Goal: Ask a question

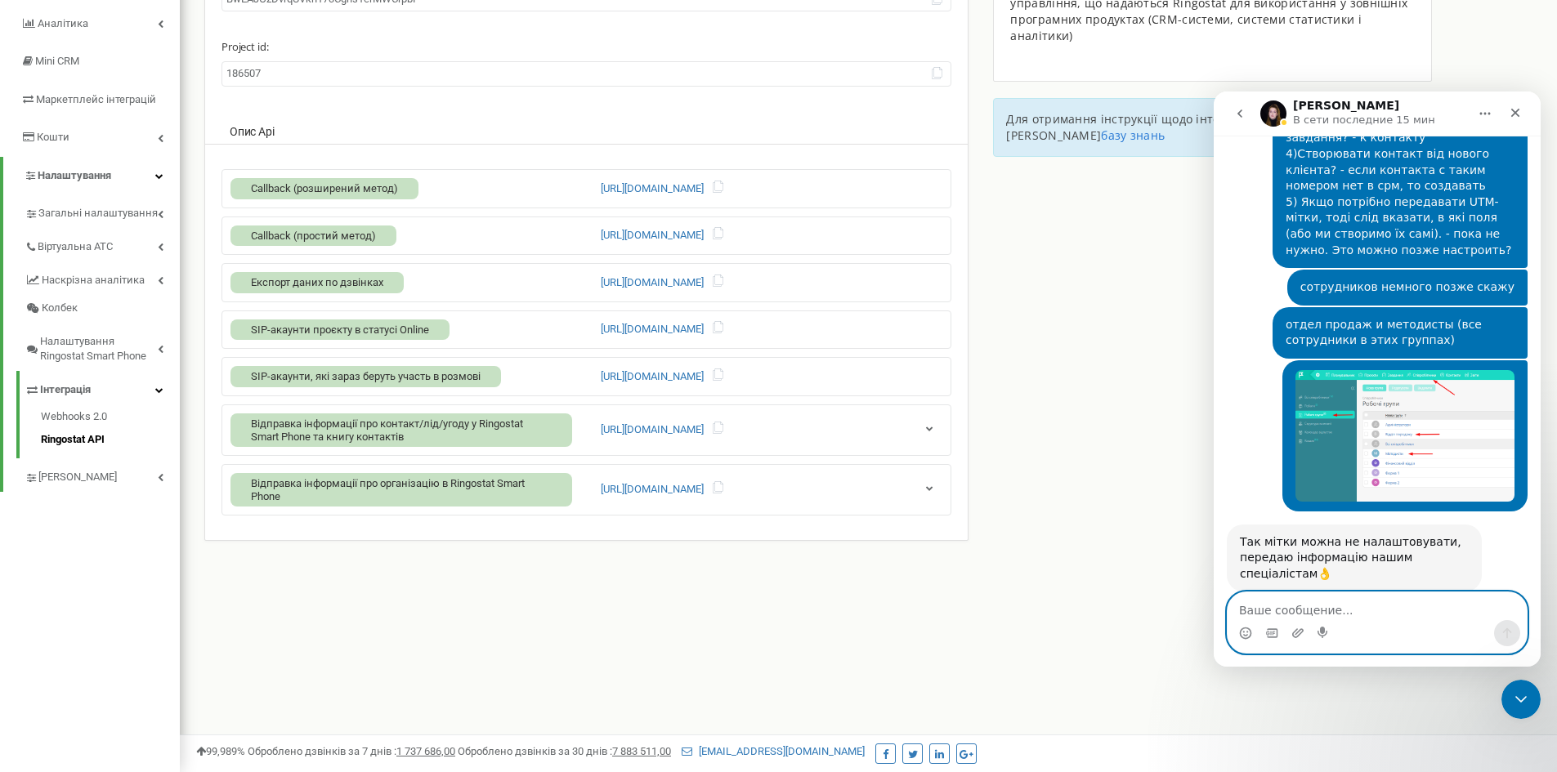
scroll to position [3165, 0]
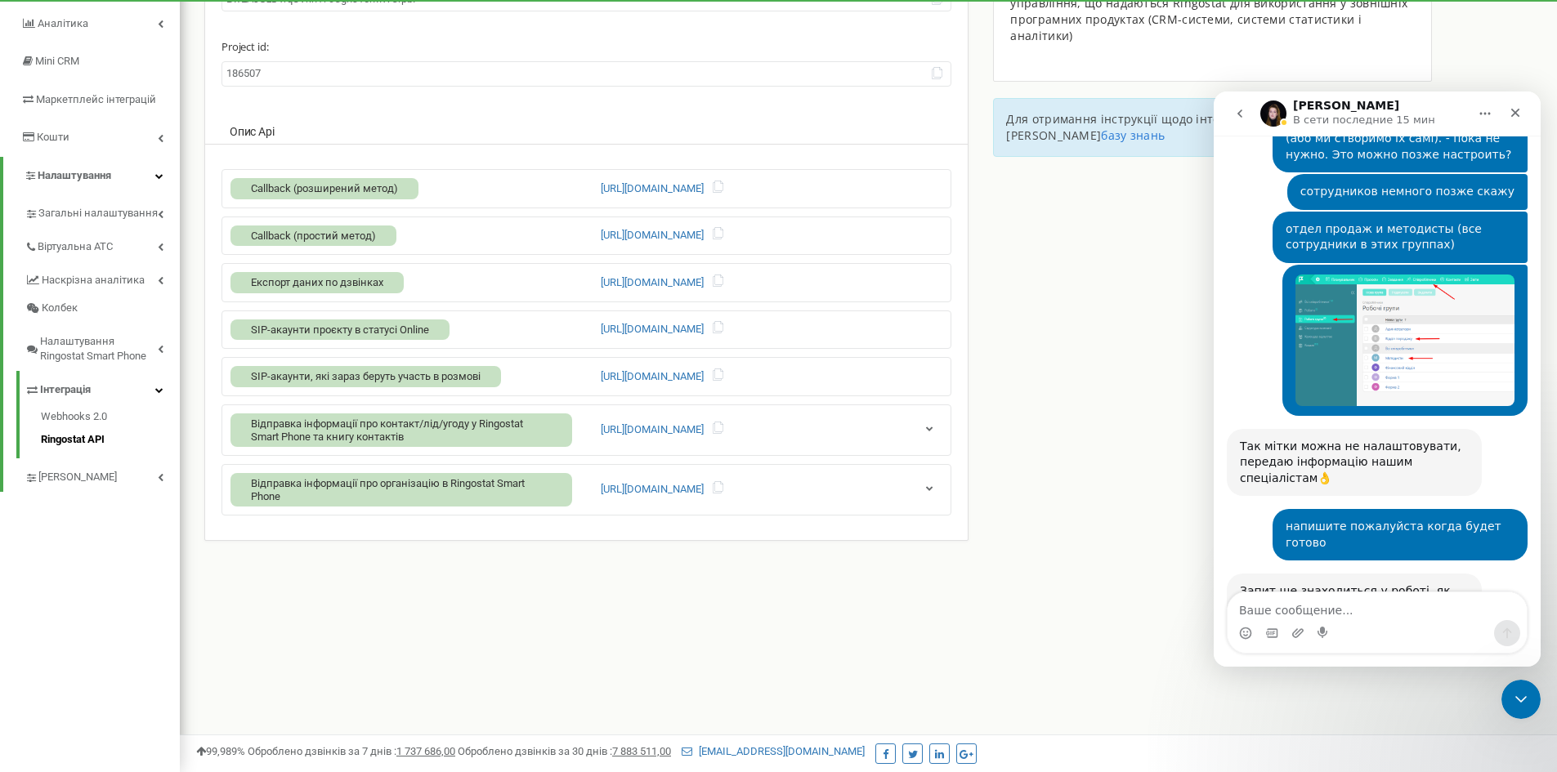
scroll to position [3291, 0]
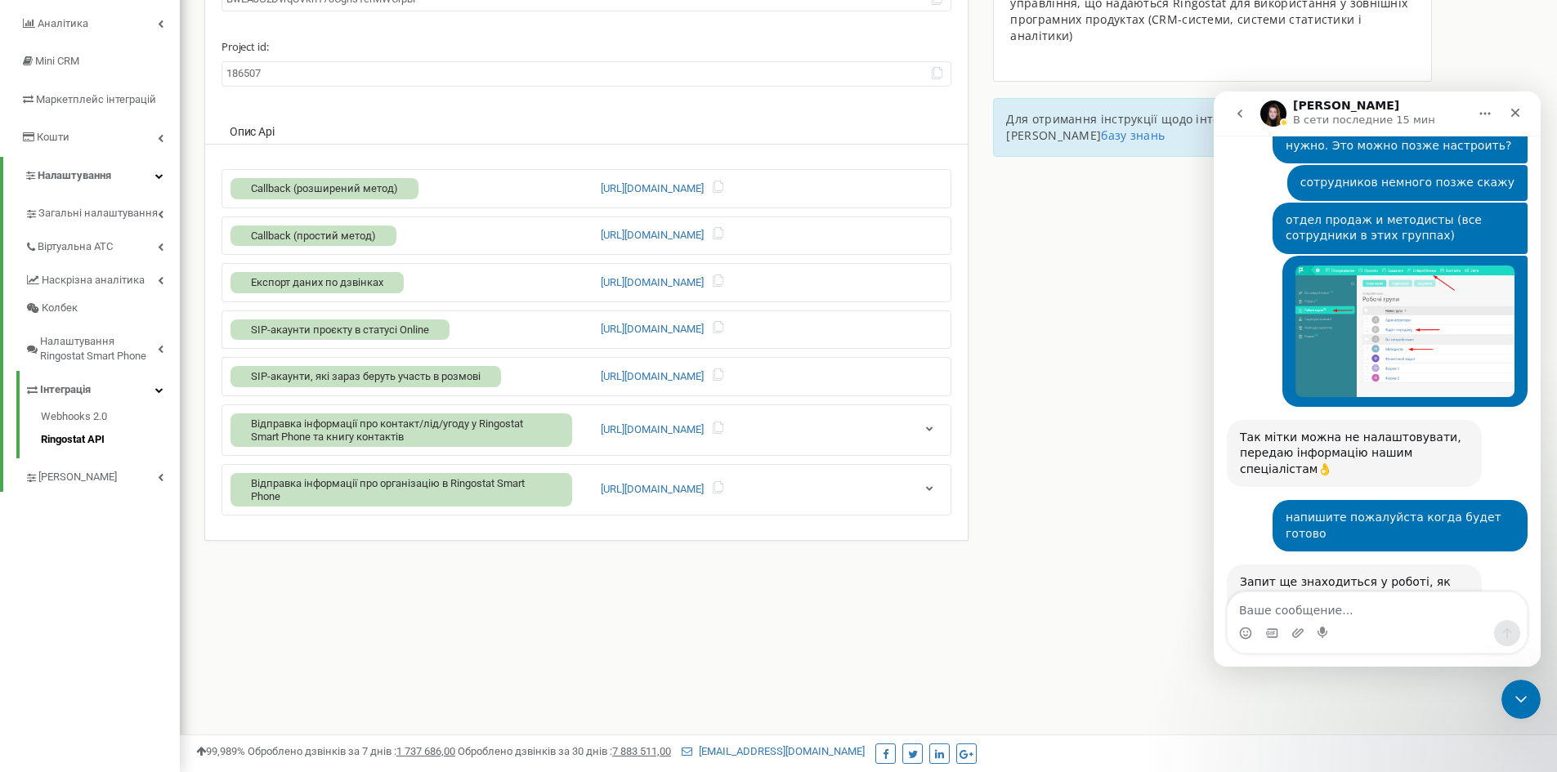
click at [1262, 771] on link "Документ" at bounding box center [1270, 781] width 60 height 13
click at [1346, 605] on textarea "Ваше сообщение..." at bounding box center [1376, 606] width 299 height 28
type textarea "у"
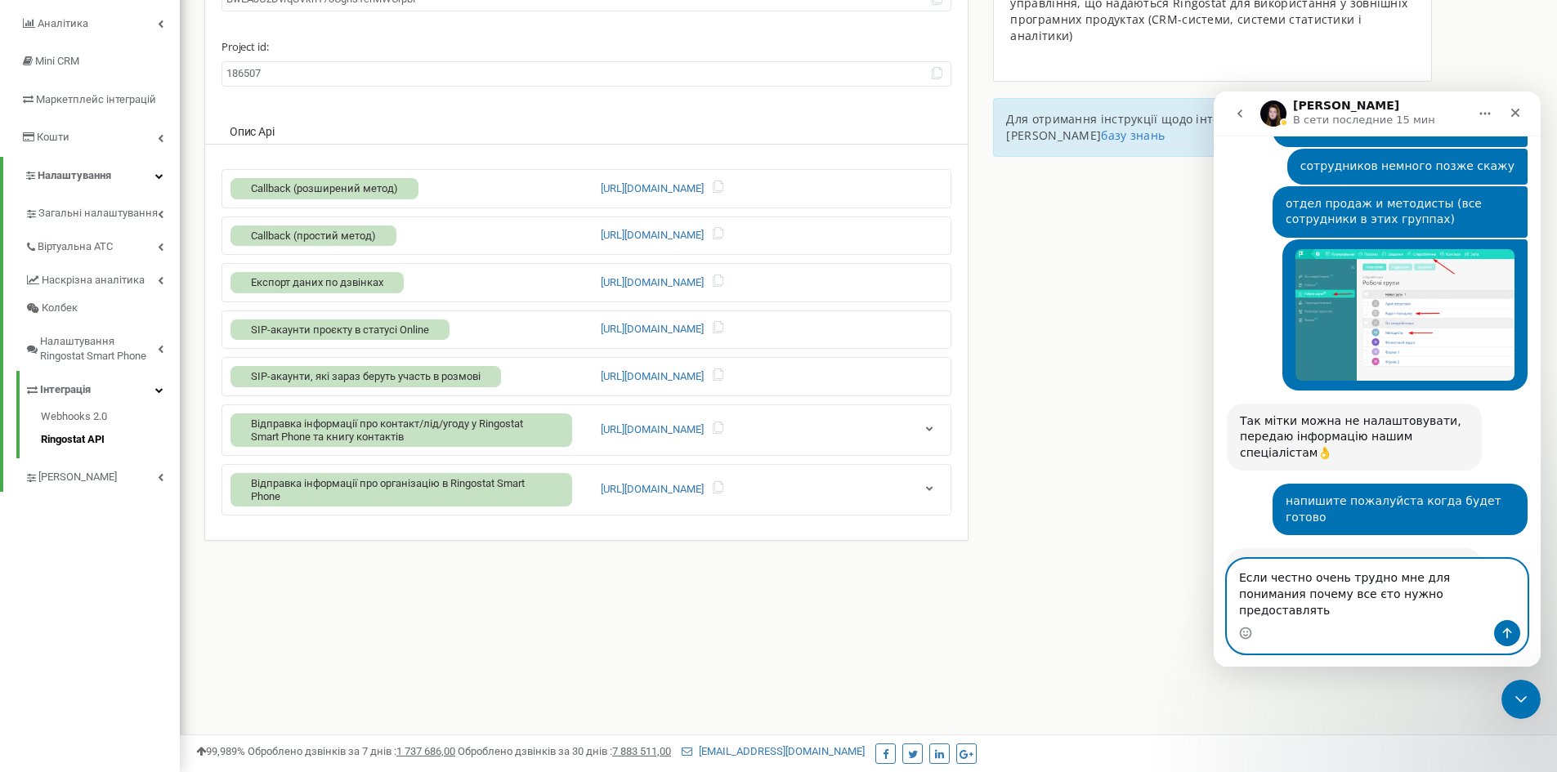
type textarea "Если честно очень трудно мне для понимания почему все єто нужно предоставлять"
